Goal: Navigation & Orientation: Find specific page/section

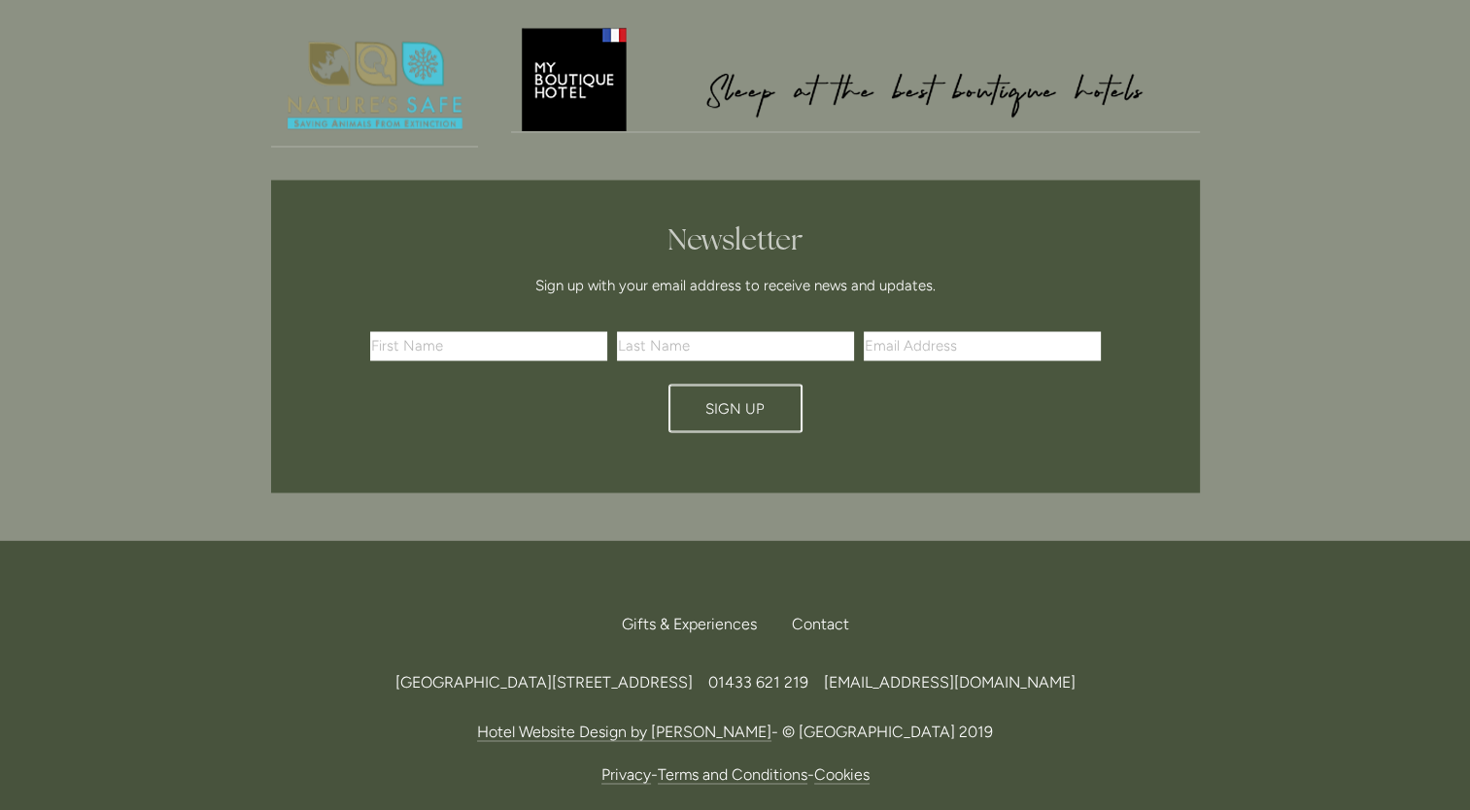
scroll to position [3420, 0]
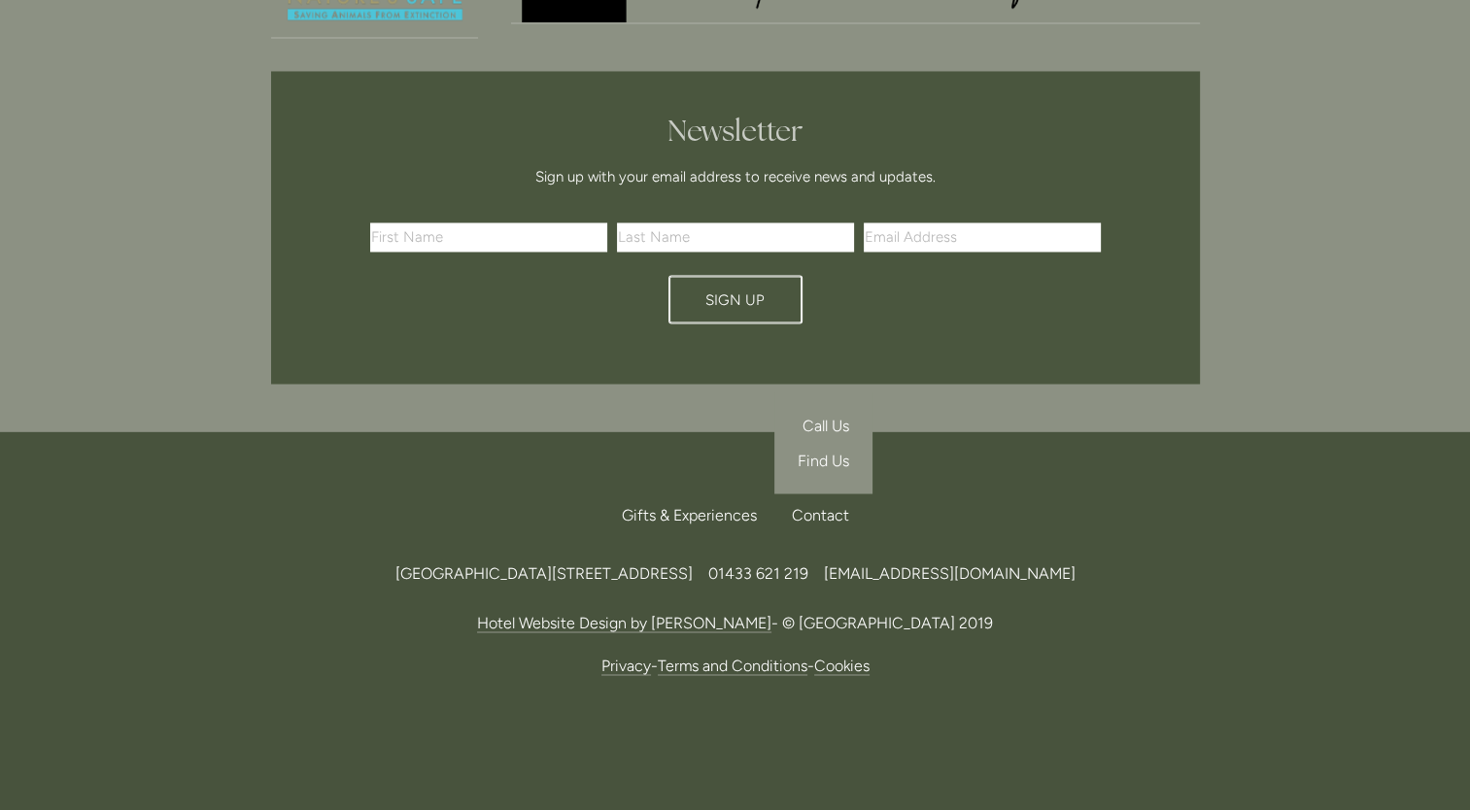
click at [820, 451] on span "Find Us" at bounding box center [822, 460] width 51 height 18
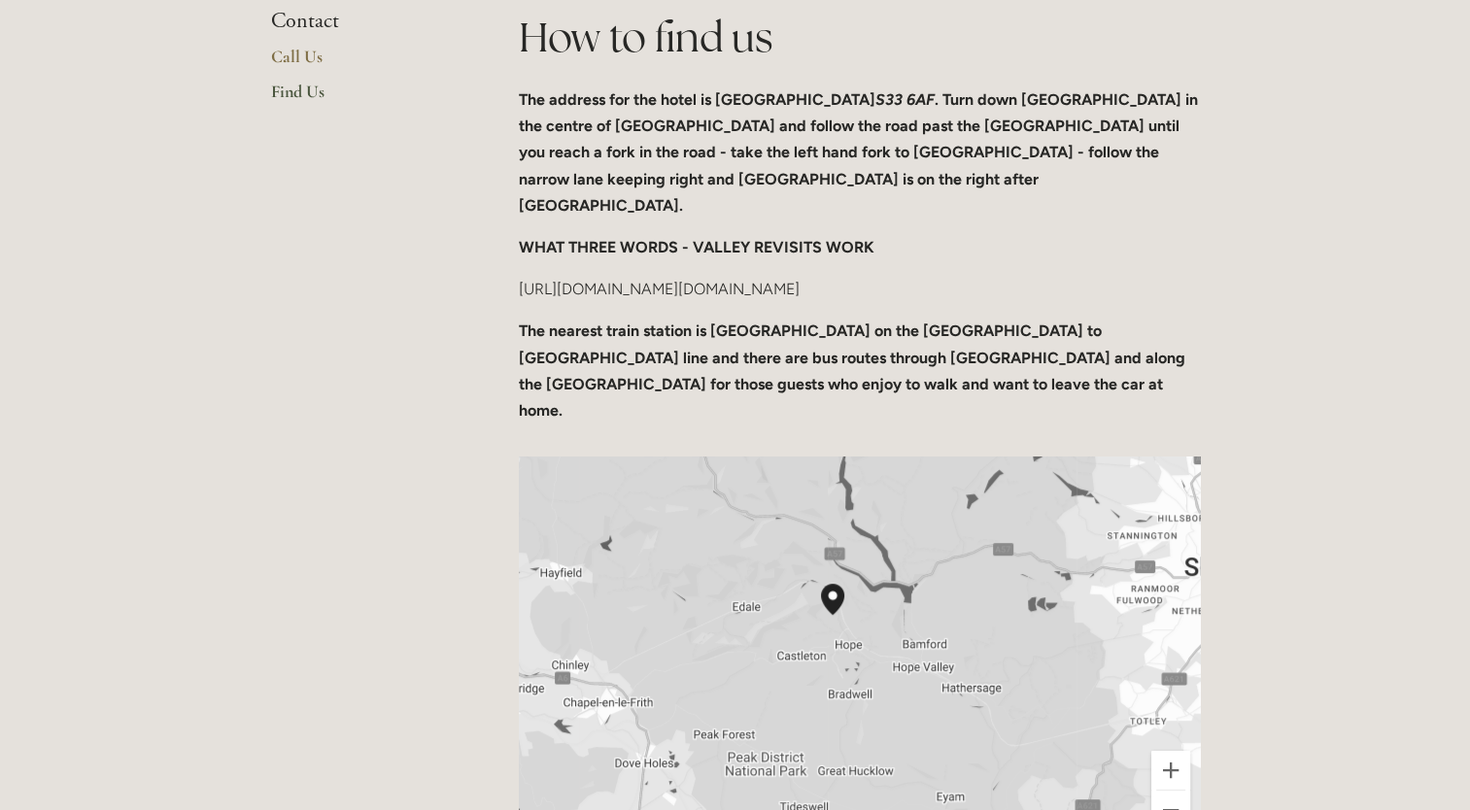
scroll to position [680, 0]
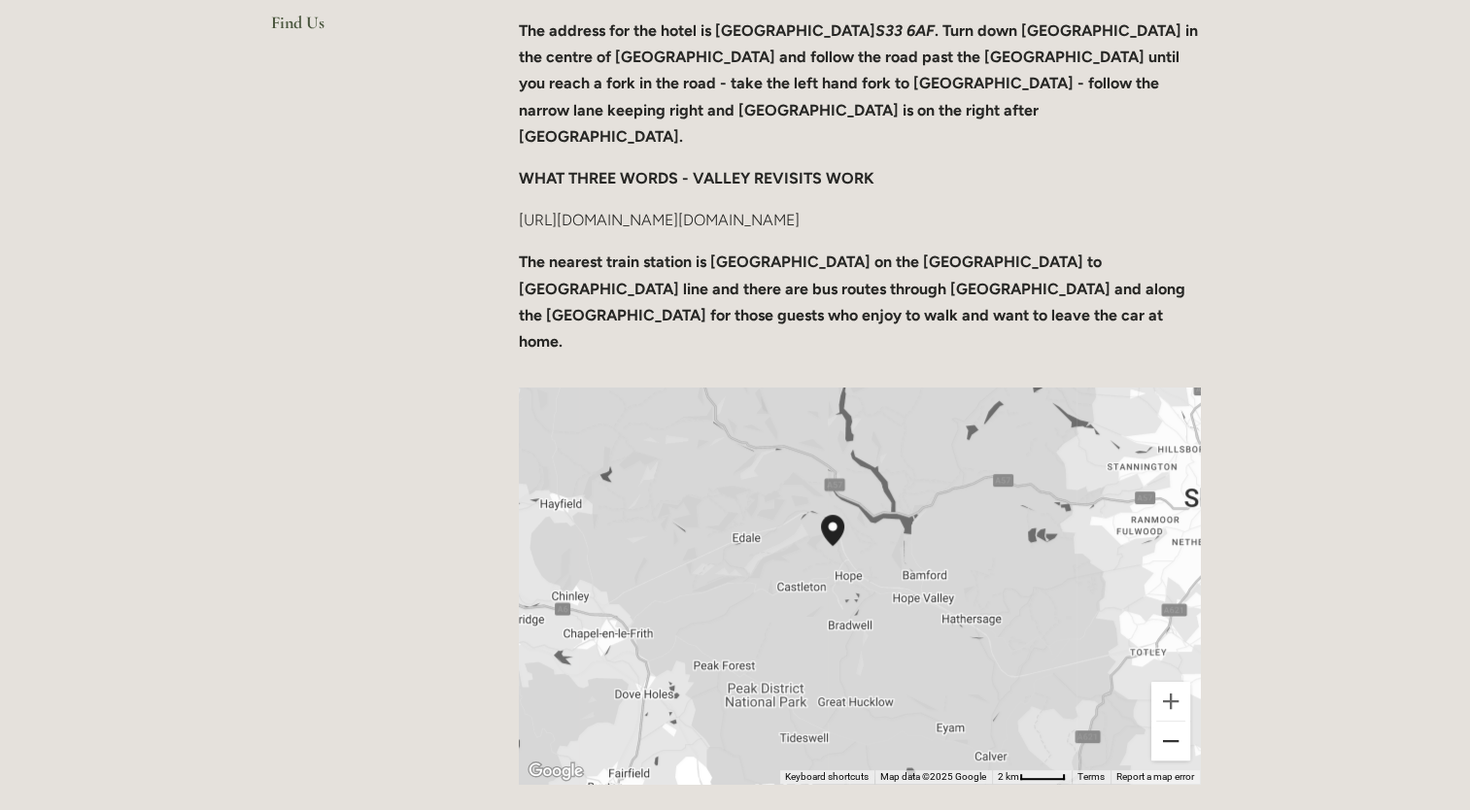
click at [1170, 722] on button "Zoom out" at bounding box center [1170, 741] width 39 height 39
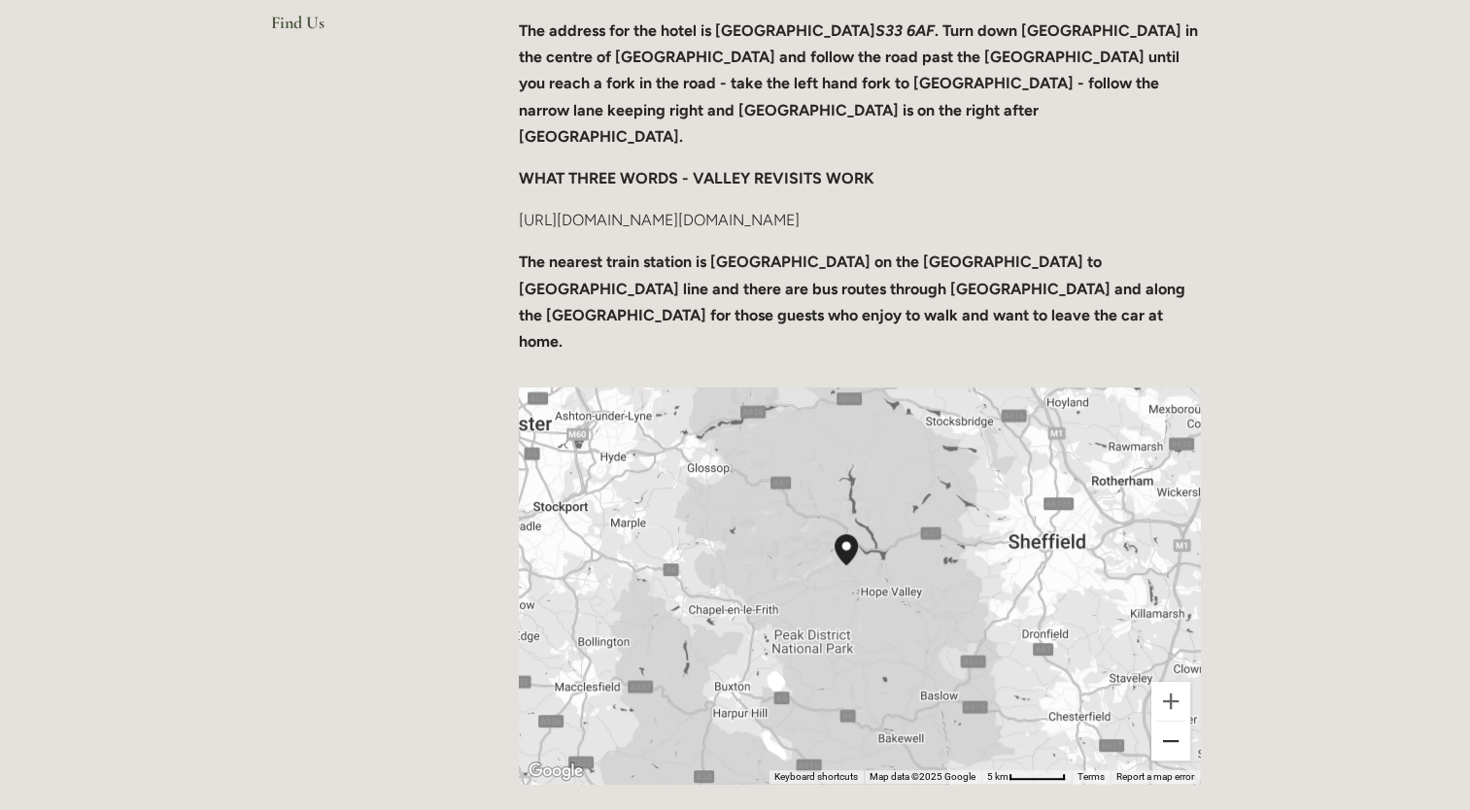
click at [1170, 722] on button "Zoom out" at bounding box center [1170, 741] width 39 height 39
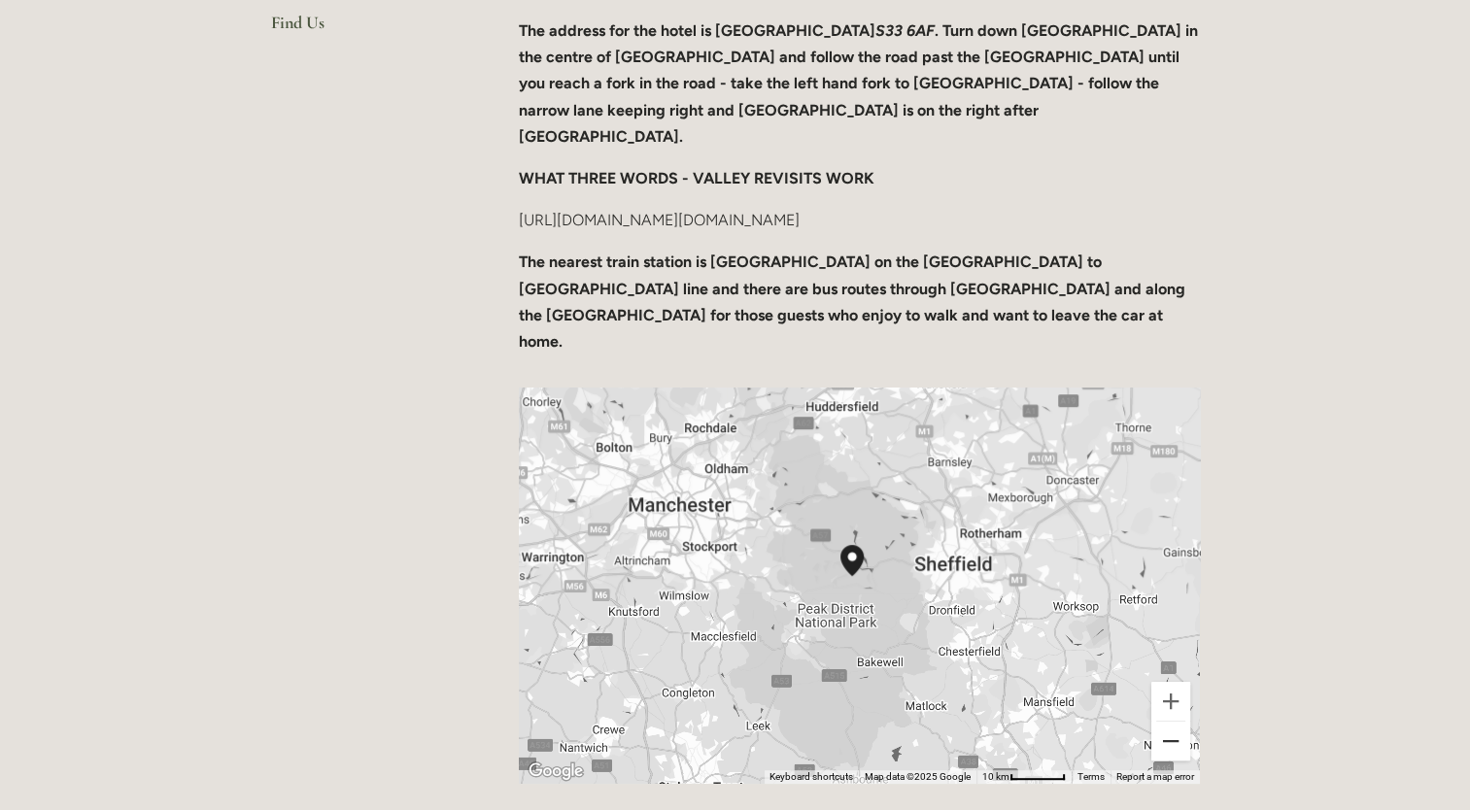
click at [1170, 722] on button "Zoom out" at bounding box center [1170, 741] width 39 height 39
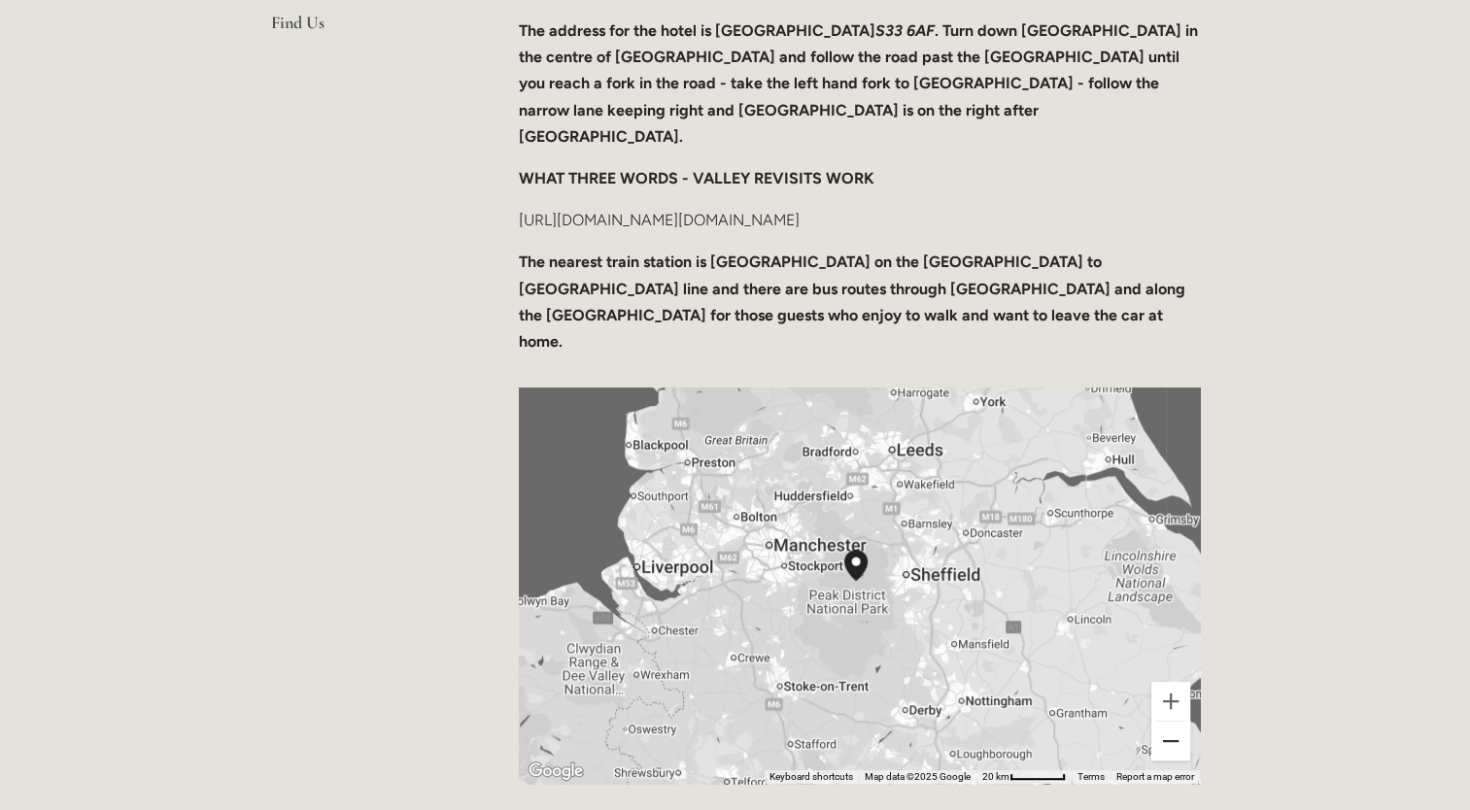
click at [1170, 722] on button "Zoom out" at bounding box center [1170, 741] width 39 height 39
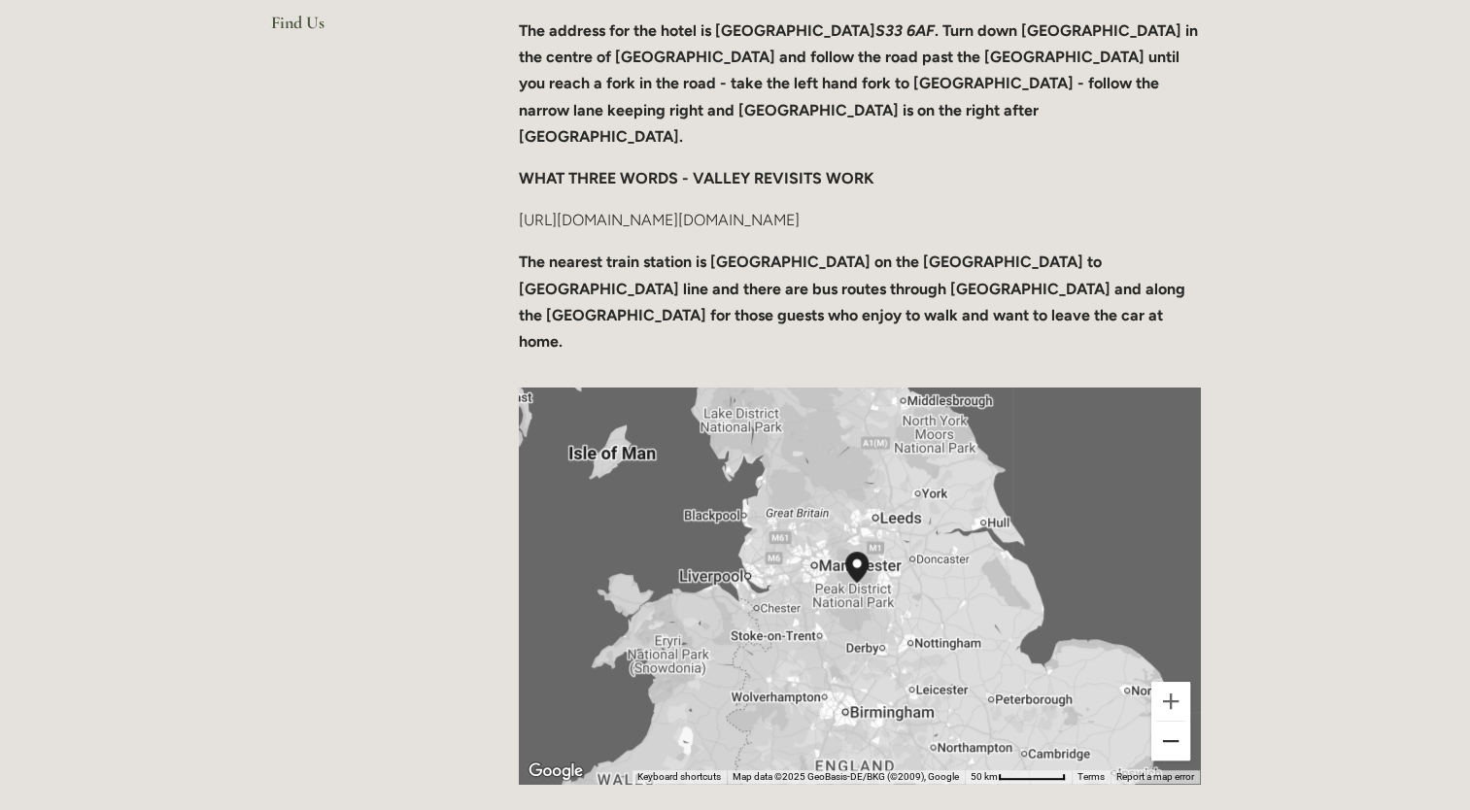
click at [1170, 722] on button "Zoom out" at bounding box center [1170, 741] width 39 height 39
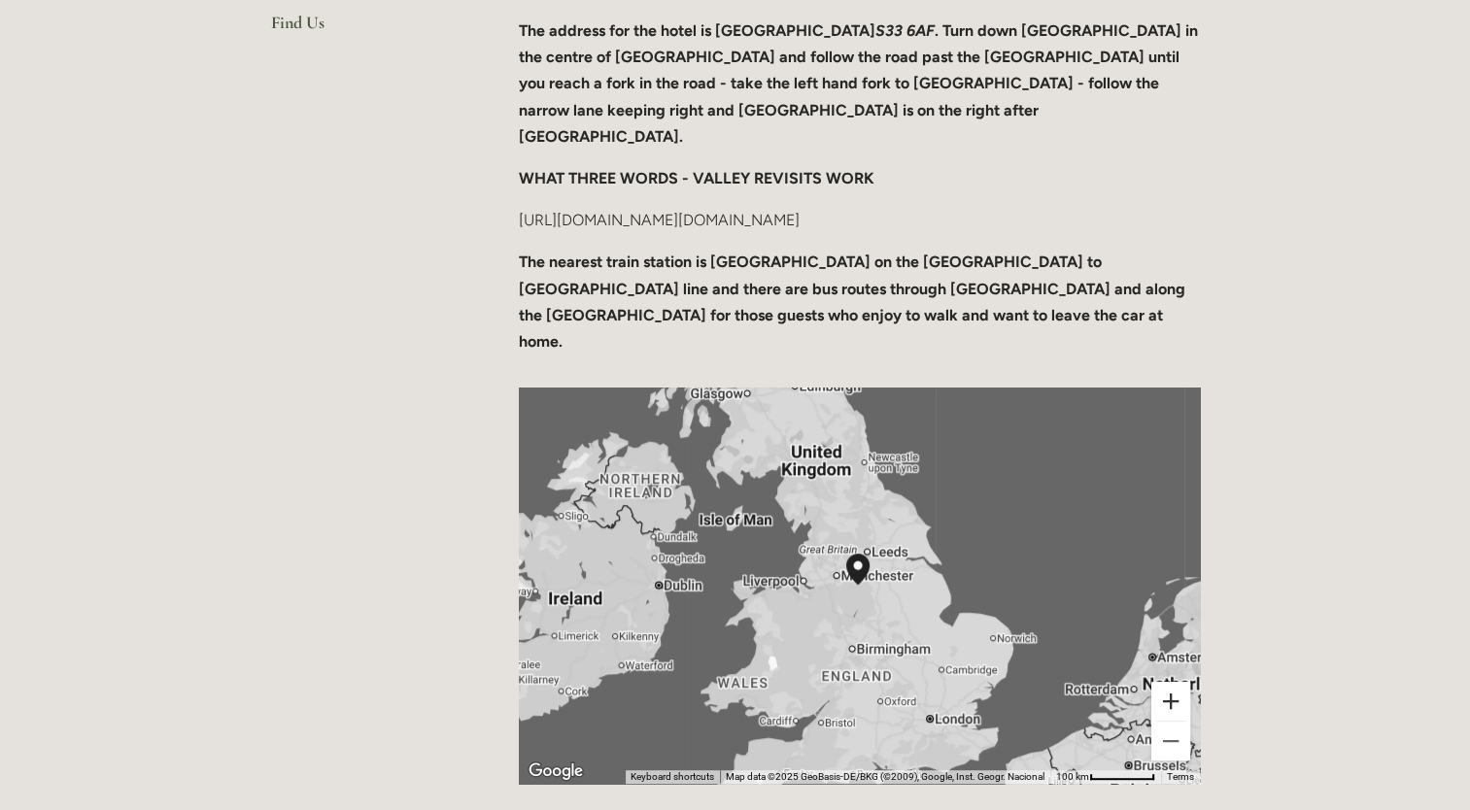
click at [1167, 682] on button "Zoom in" at bounding box center [1170, 701] width 39 height 39
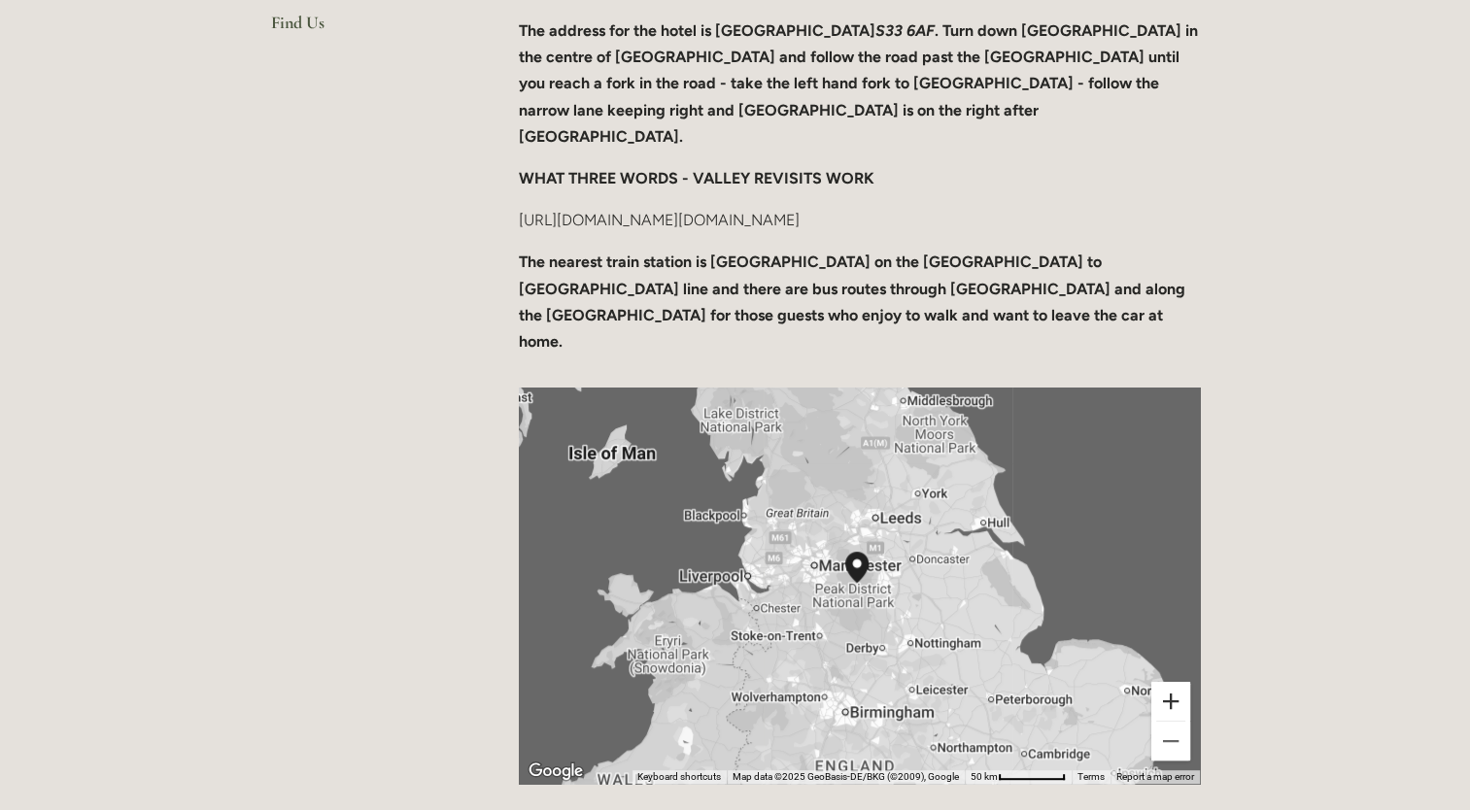
click at [1167, 682] on button "Zoom in" at bounding box center [1170, 701] width 39 height 39
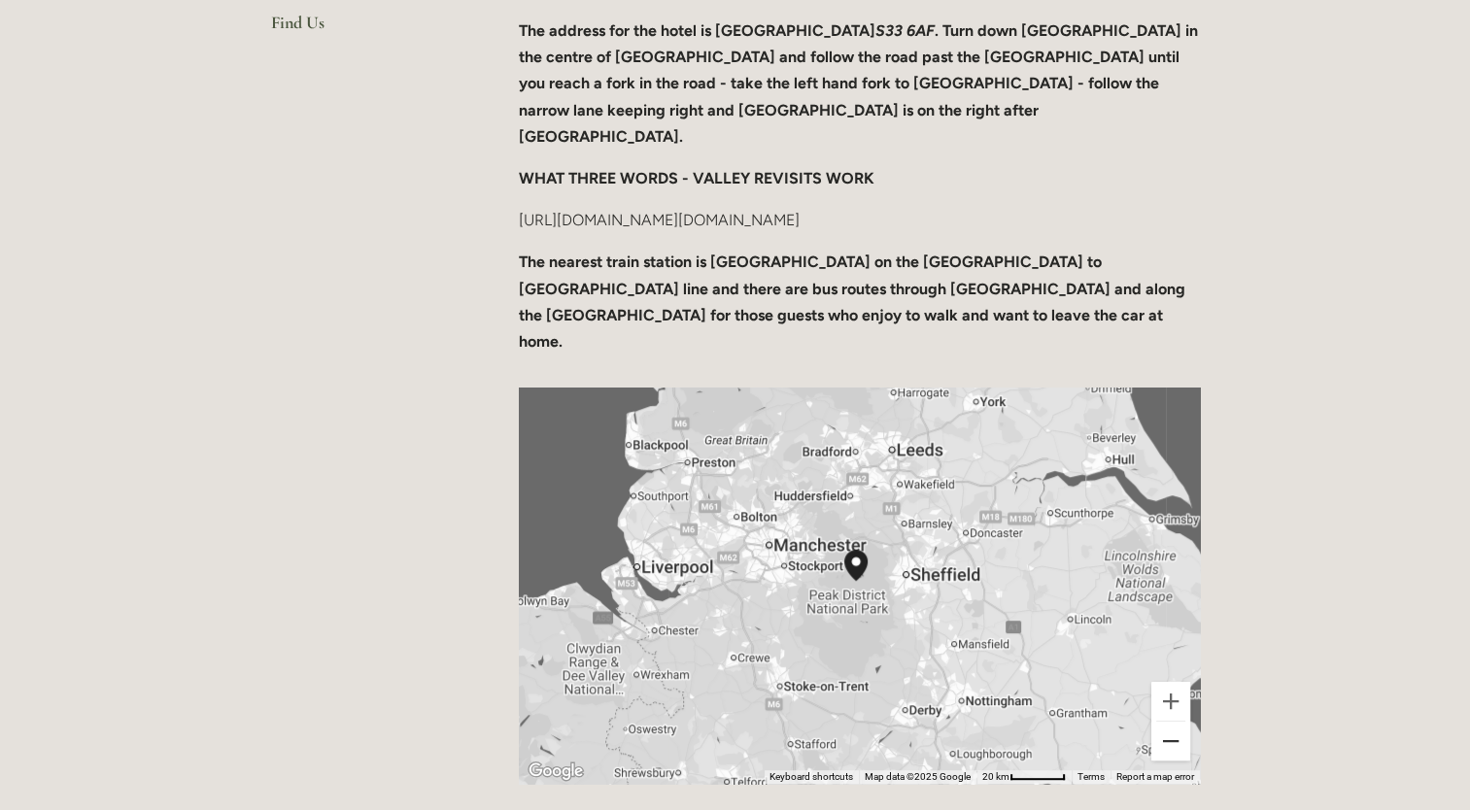
click at [1170, 722] on button "Zoom out" at bounding box center [1170, 741] width 39 height 39
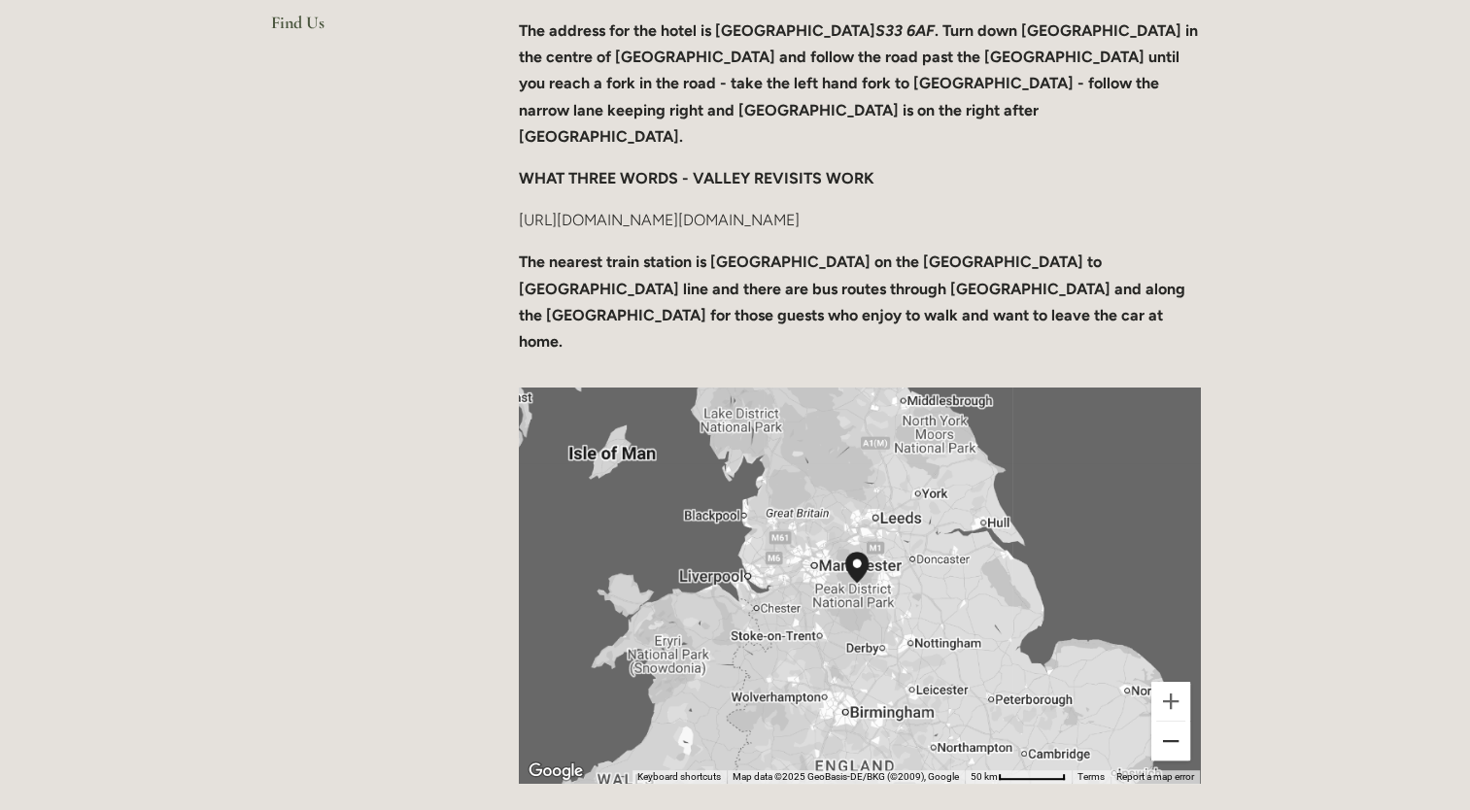
click at [1170, 722] on button "Zoom out" at bounding box center [1170, 741] width 39 height 39
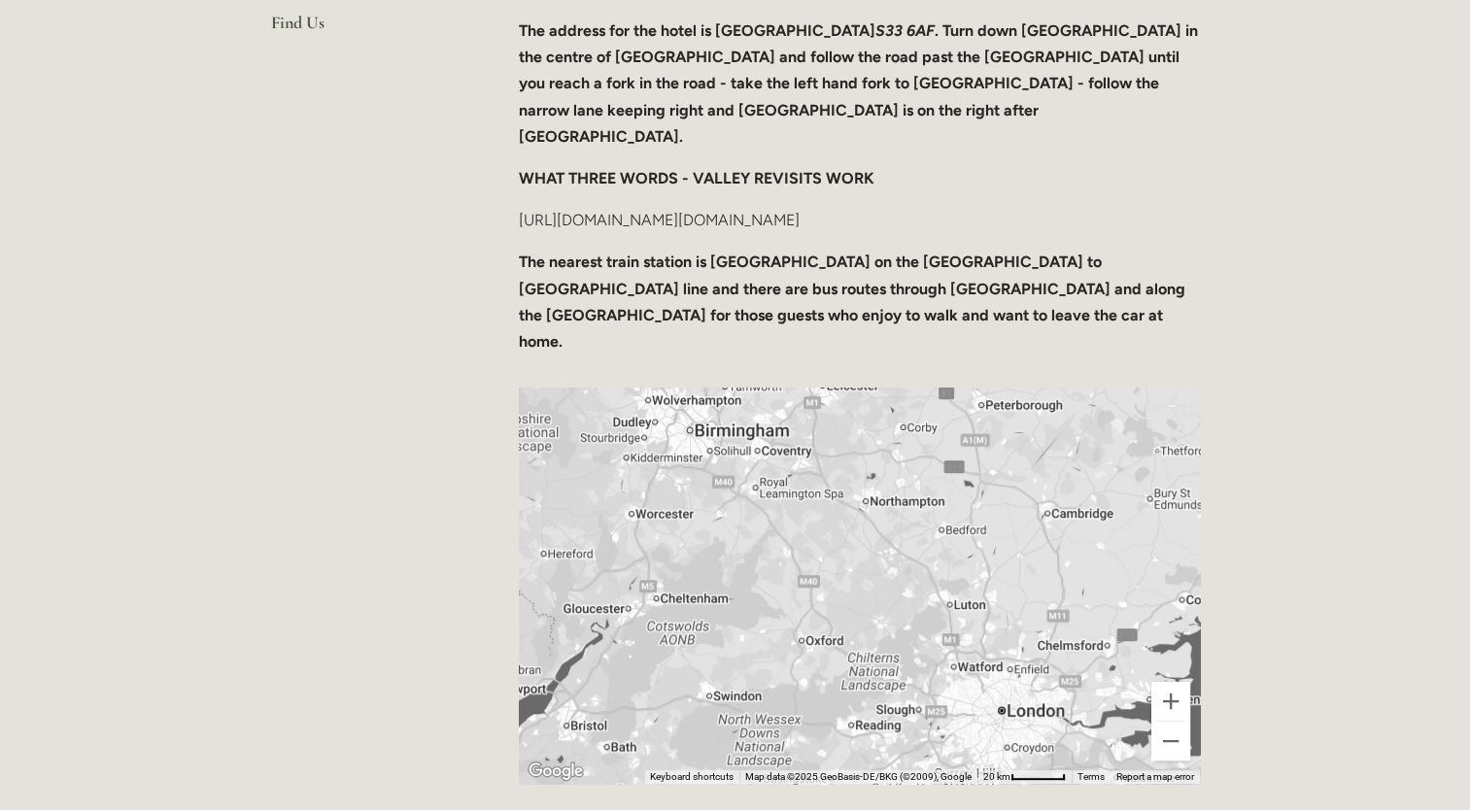
drag, startPoint x: 721, startPoint y: 543, endPoint x: 862, endPoint y: 331, distance: 254.3
click at [862, 388] on div at bounding box center [859, 586] width 681 height 396
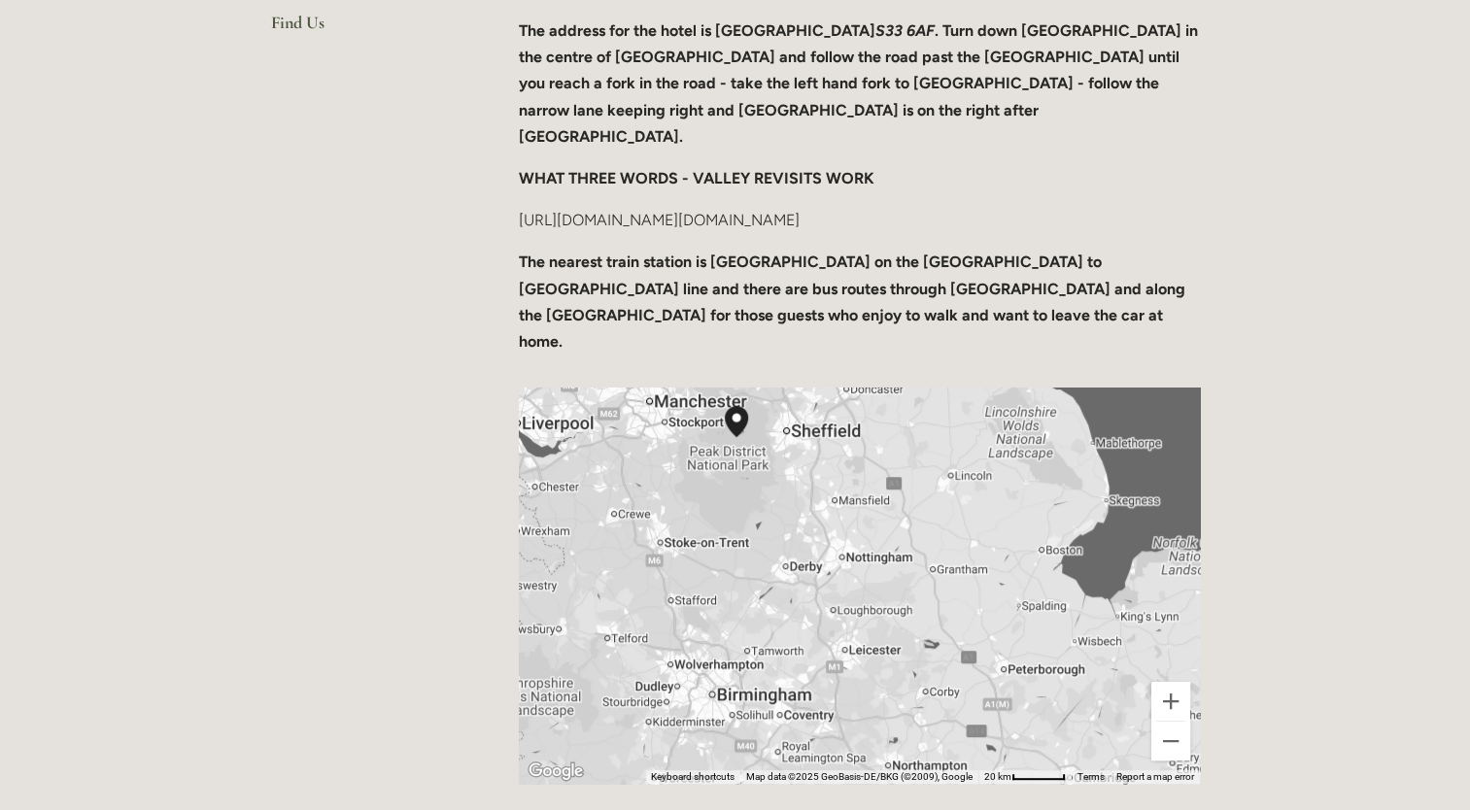
drag, startPoint x: 889, startPoint y: 394, endPoint x: 912, endPoint y: 661, distance: 267.2
click at [912, 661] on div at bounding box center [859, 586] width 681 height 396
